Goal: Navigation & Orientation: Understand site structure

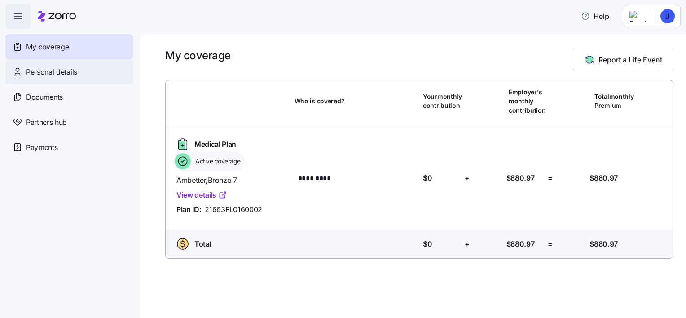
click at [64, 73] on span "Personal details" at bounding box center [51, 71] width 51 height 11
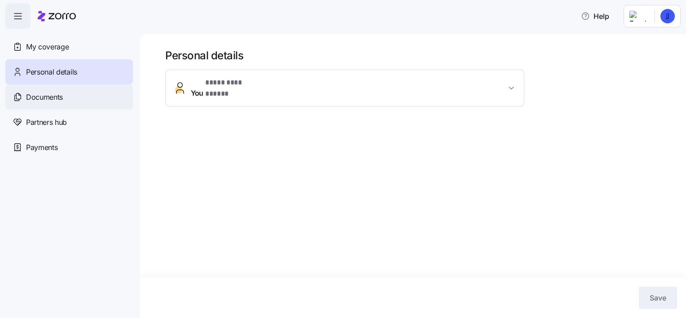
click at [60, 101] on span "Documents" at bounding box center [44, 97] width 37 height 11
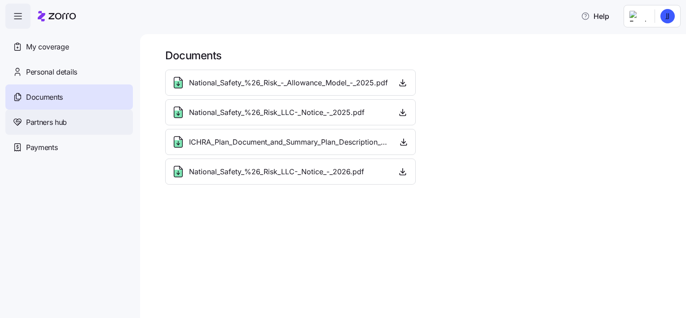
click at [57, 122] on span "Partners hub" at bounding box center [46, 122] width 41 height 11
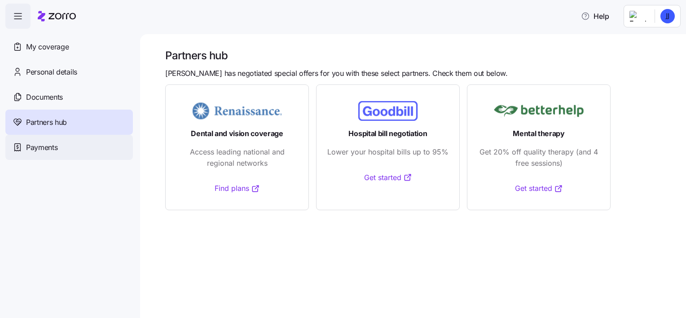
click at [52, 149] on span "Payments" at bounding box center [41, 147] width 31 height 11
